Goal: Task Accomplishment & Management: Use online tool/utility

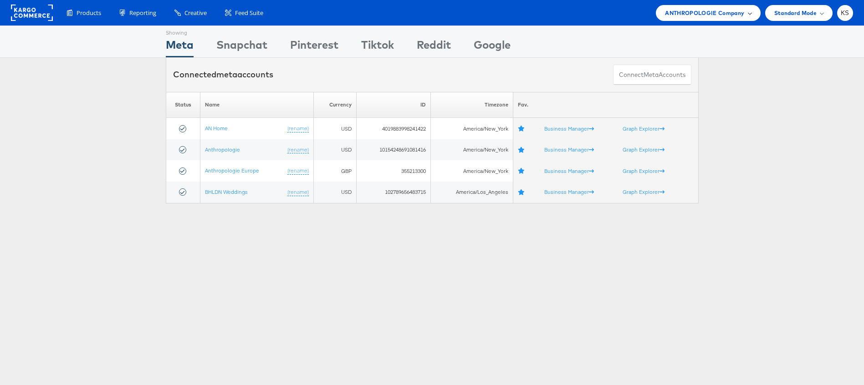
click at [689, 15] on span "ANTHROPOLOGIE Company" at bounding box center [704, 13] width 79 height 10
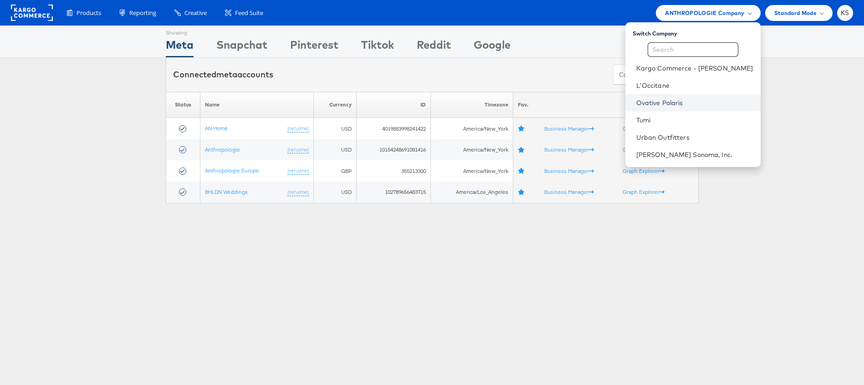
click at [680, 104] on link "Ovative Polaris" at bounding box center [694, 102] width 117 height 9
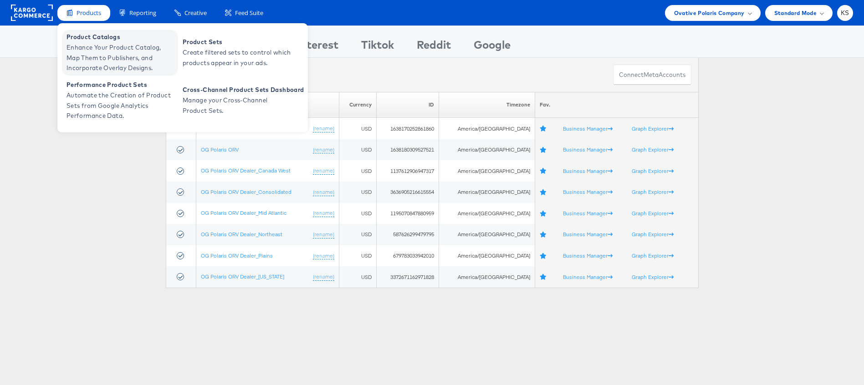
click at [91, 55] on span "Enhance Your Product Catalog, Map Them to Publishers, and Incorporate Overlay D…" at bounding box center [120, 57] width 109 height 31
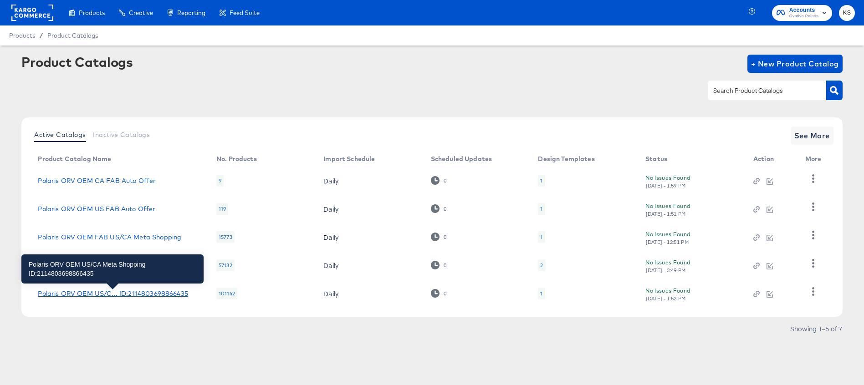
click at [105, 296] on div "Polaris ORV OEM US/C... ID:2114803698866435" at bounding box center [113, 293] width 150 height 7
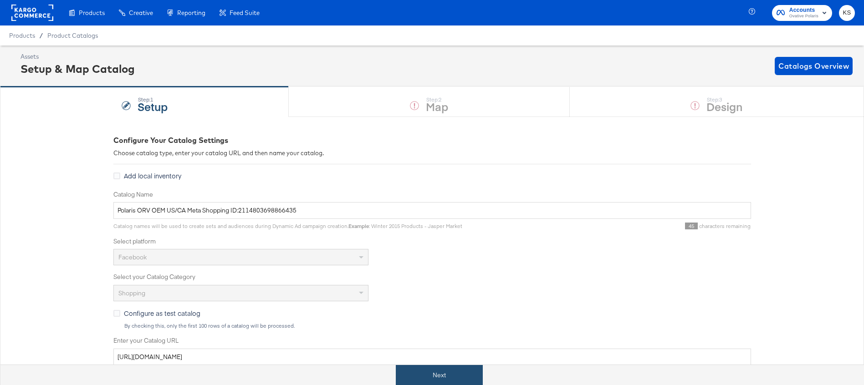
click at [456, 376] on button "Next" at bounding box center [439, 375] width 87 height 20
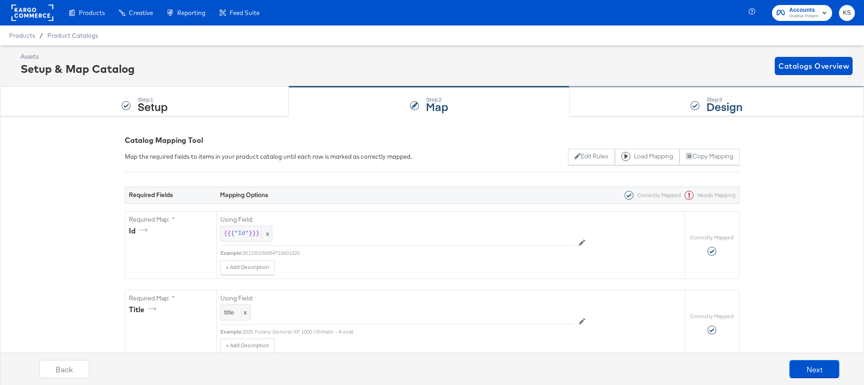
click at [611, 104] on div "Step: 3 Design" at bounding box center [717, 102] width 294 height 30
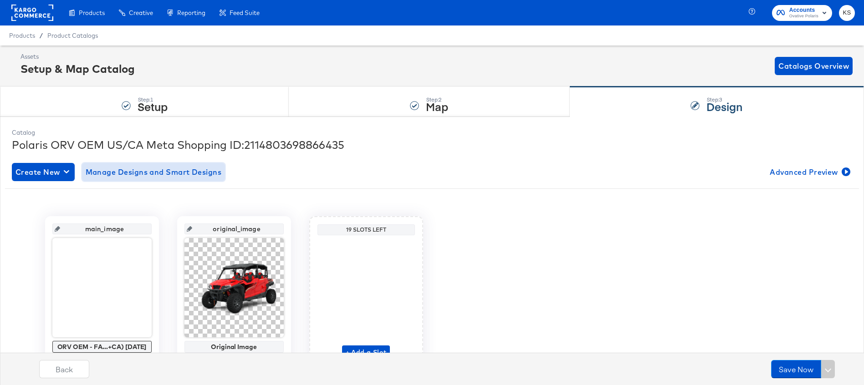
click at [178, 171] on span "Manage Designs and Smart Designs" at bounding box center [154, 172] width 136 height 13
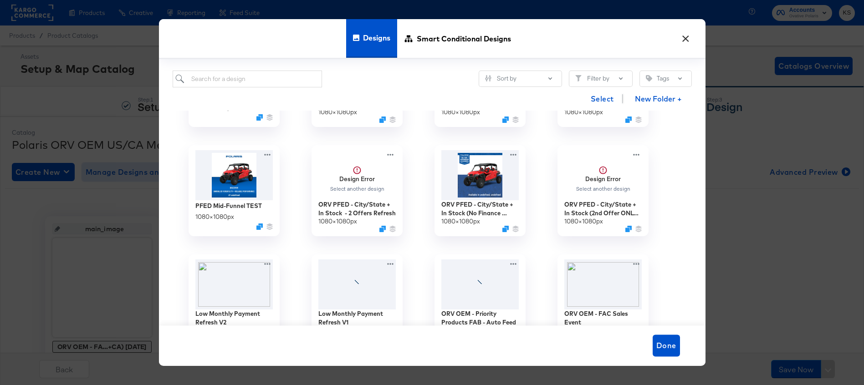
scroll to position [201, 0]
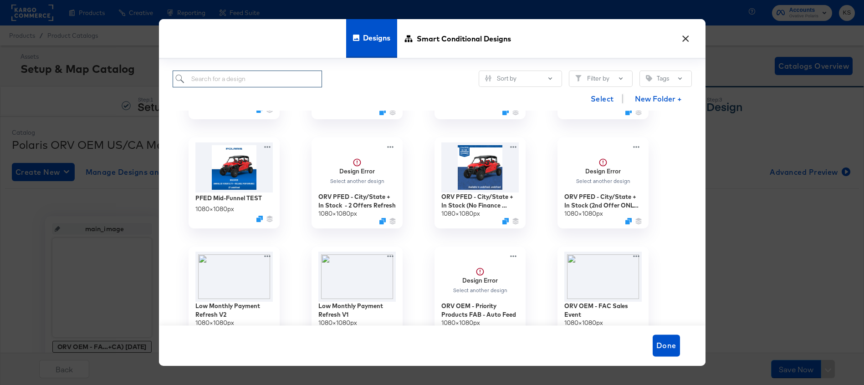
click at [260, 77] on input "search" at bounding box center [248, 79] width 150 height 17
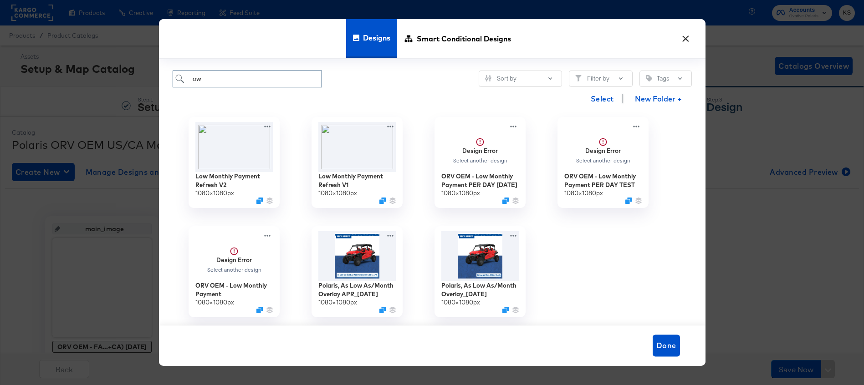
scroll to position [0, 0]
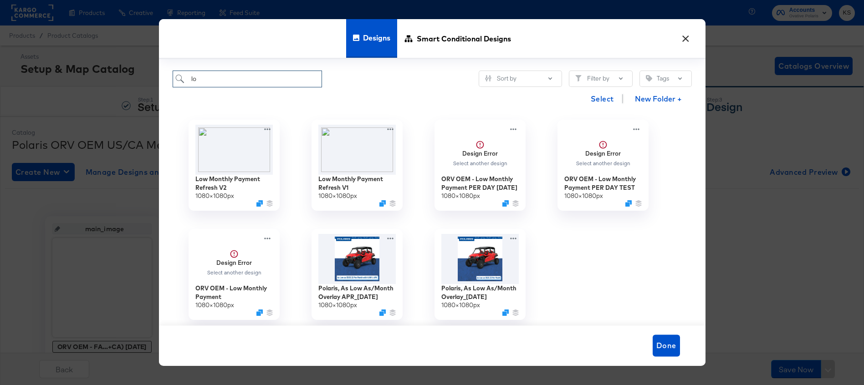
type input "l"
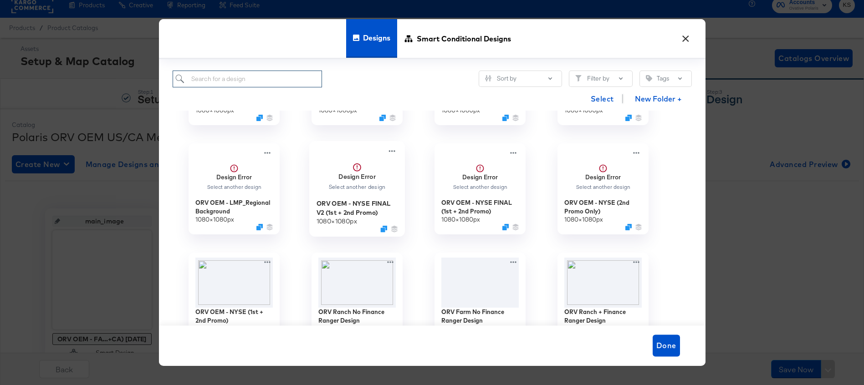
scroll to position [1069, 0]
click at [266, 152] on icon at bounding box center [268, 151] width 11 height 10
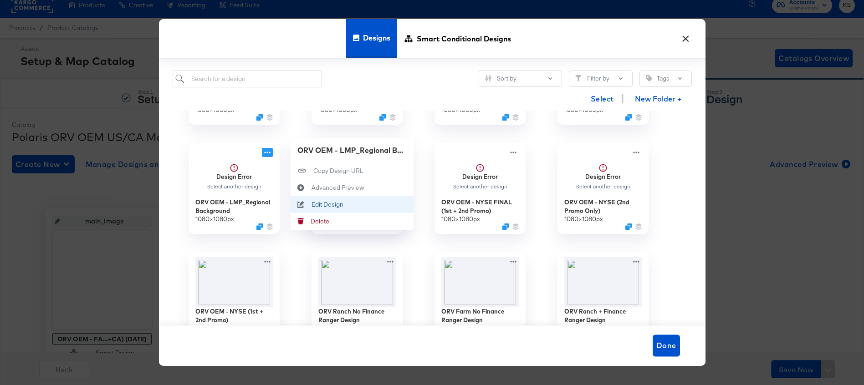
click at [311, 204] on div "Edit Design Edit Design" at bounding box center [311, 204] width 0 height 0
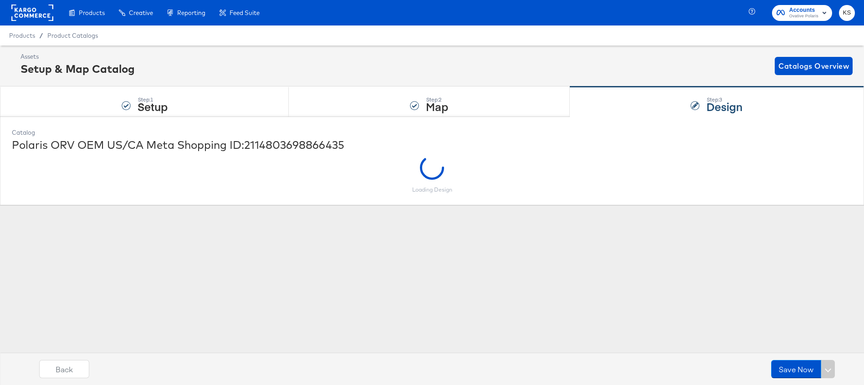
scroll to position [0, 0]
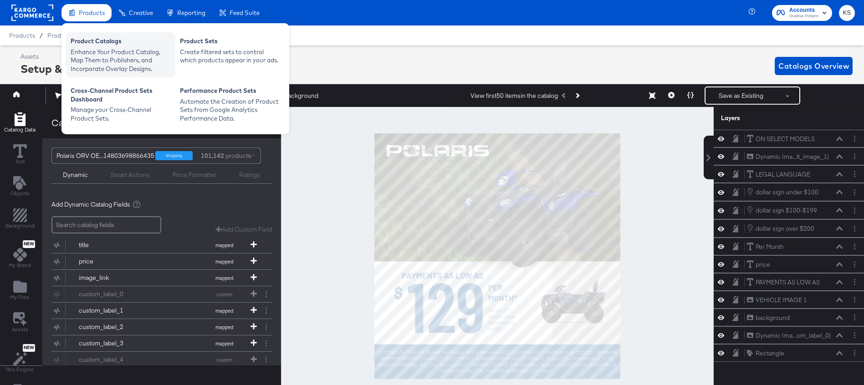
click at [108, 42] on div "Product Catalogs" at bounding box center [121, 42] width 100 height 11
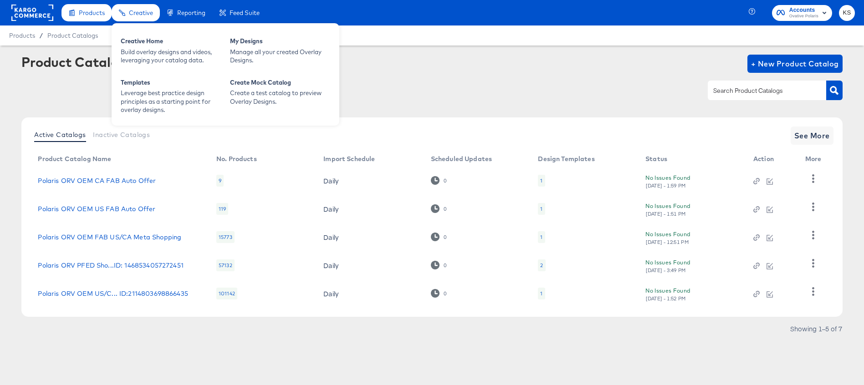
click at [133, 16] on div "Creative" at bounding box center [141, 13] width 24 height 9
click at [134, 10] on span "Creative" at bounding box center [141, 12] width 24 height 7
click at [159, 57] on div "Build overlay designs and videos, leveraging your catalog data." at bounding box center [171, 56] width 100 height 17
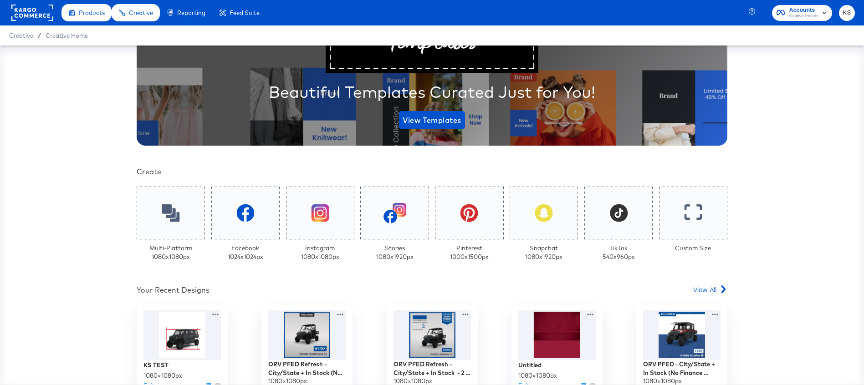
scroll to position [212, 0]
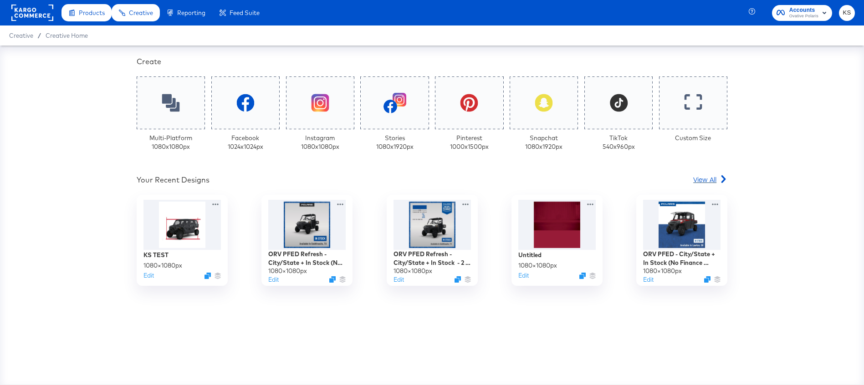
click at [709, 183] on span "View All" at bounding box center [704, 179] width 23 height 9
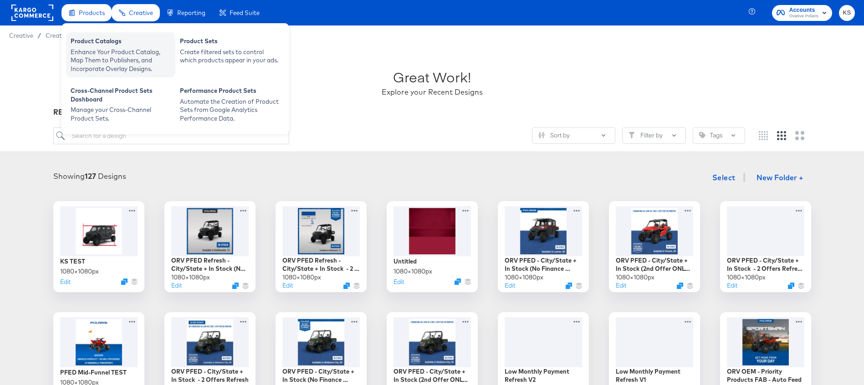
click at [93, 38] on div "Product Catalogs" at bounding box center [121, 42] width 100 height 11
